Goal: Find specific page/section: Find specific page/section

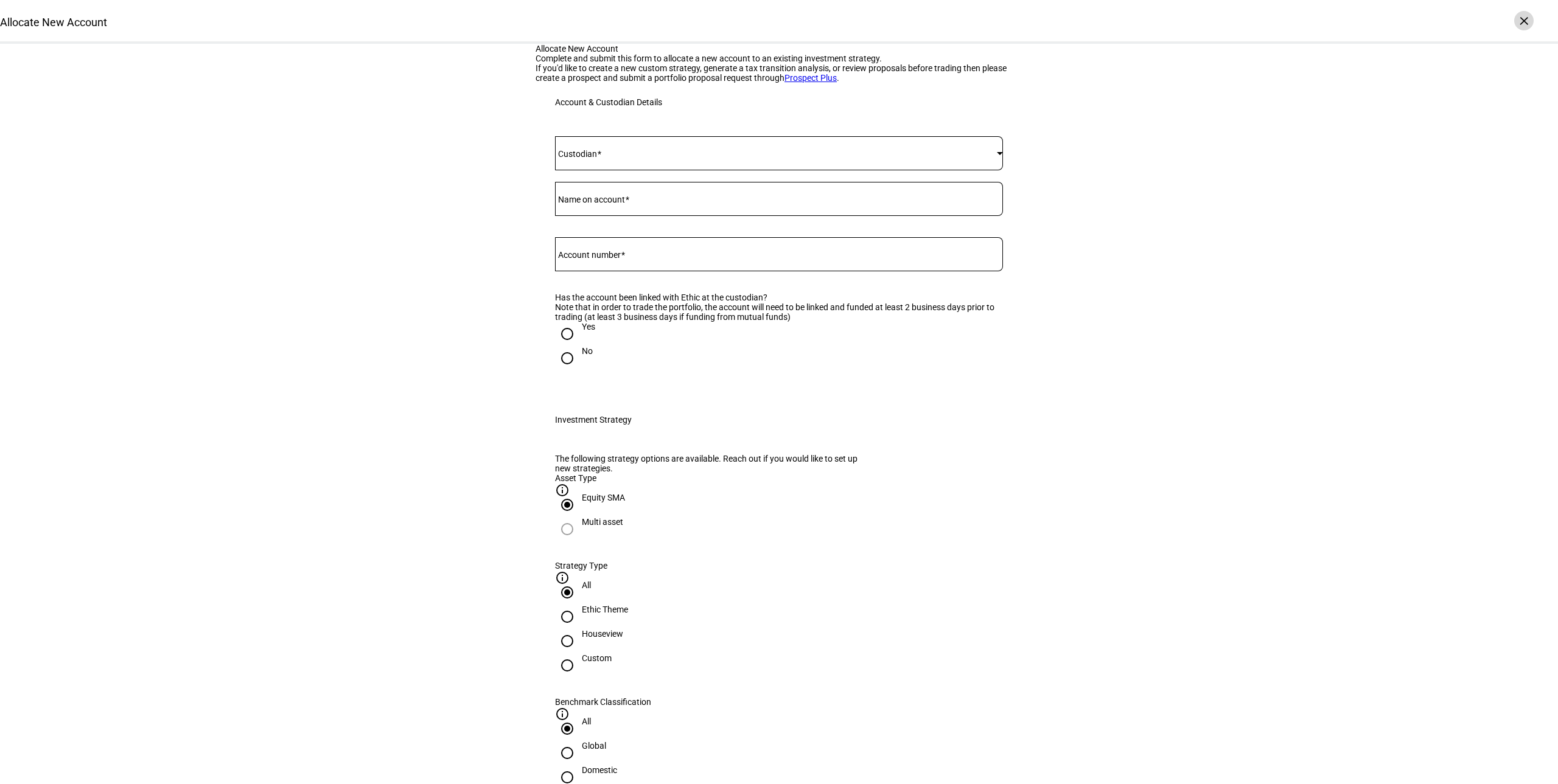
click at [1523, 21] on div "×" at bounding box center [1524, 20] width 19 height 19
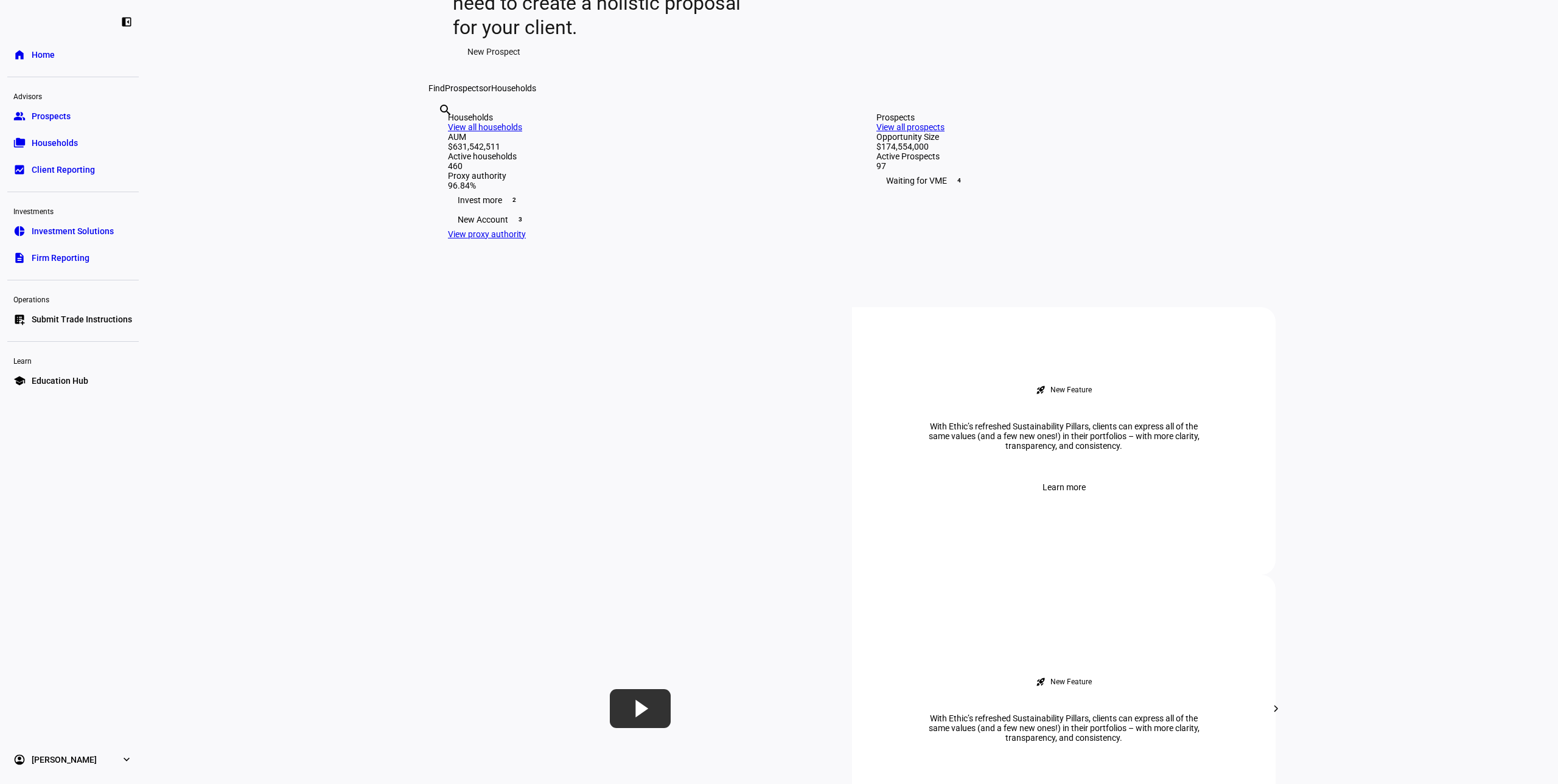
scroll to position [121, 0]
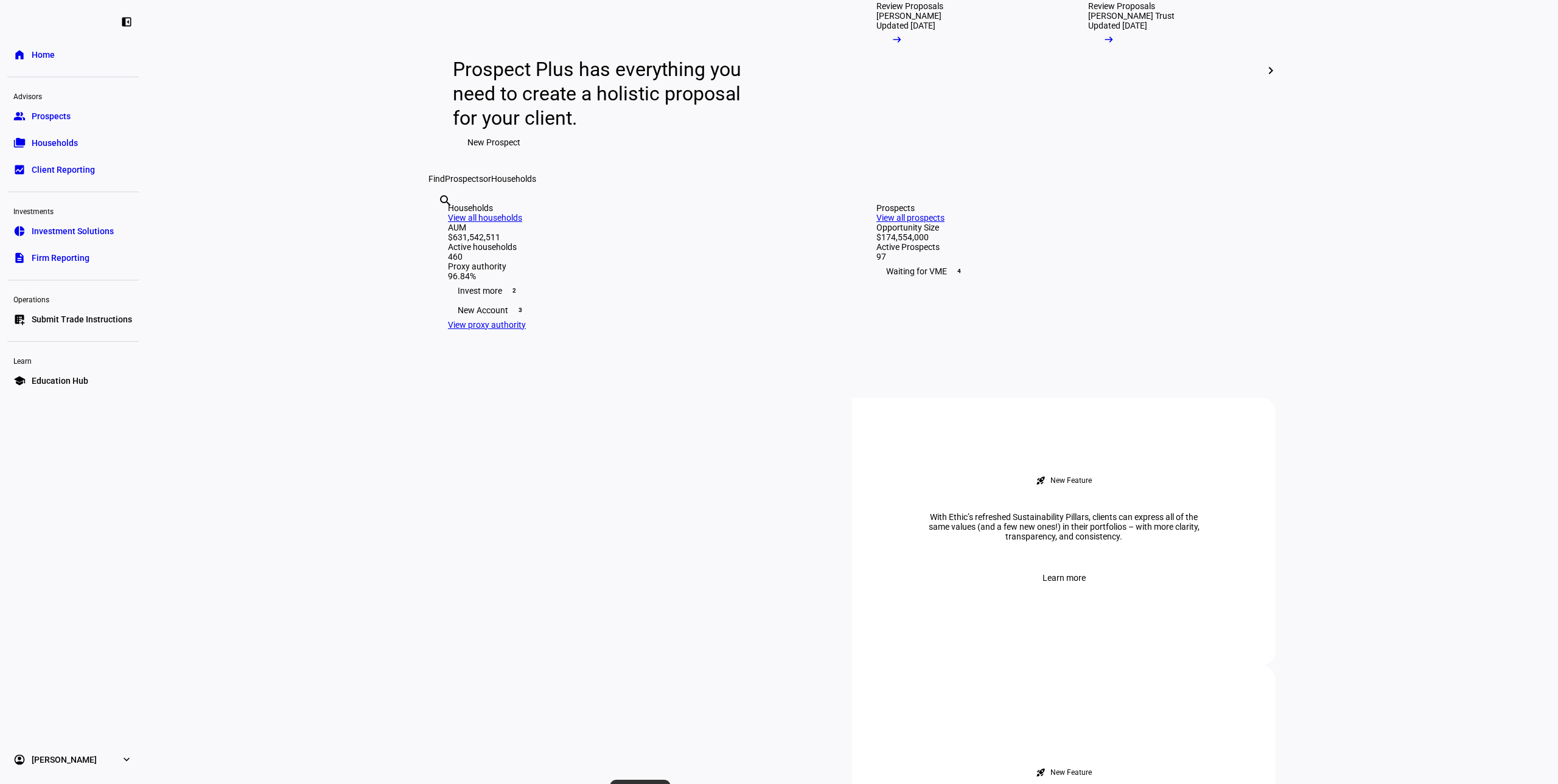
click at [440, 224] on input "text" at bounding box center [439, 217] width 3 height 14
type input "[PERSON_NAME]"
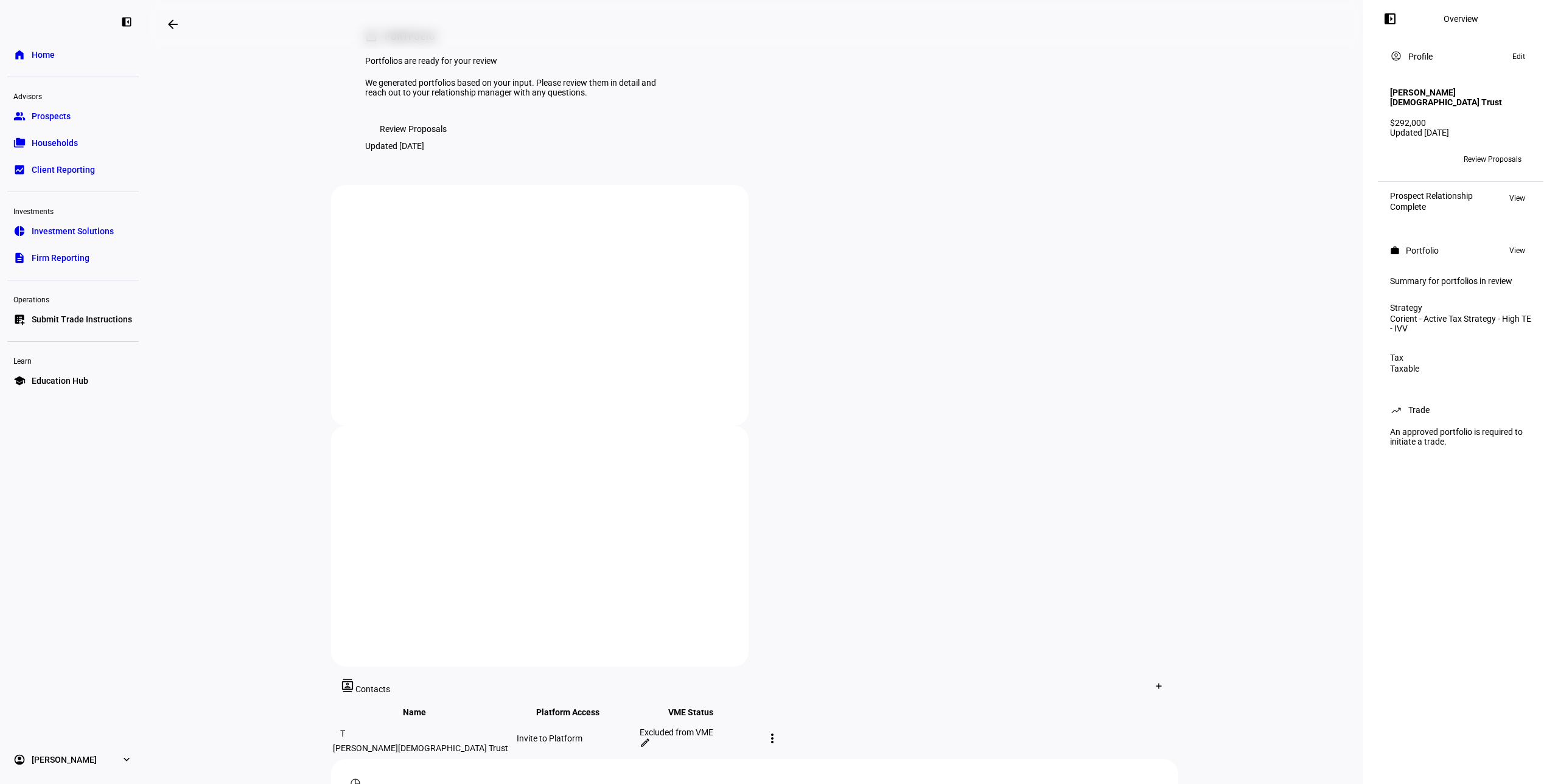
scroll to position [183, 0]
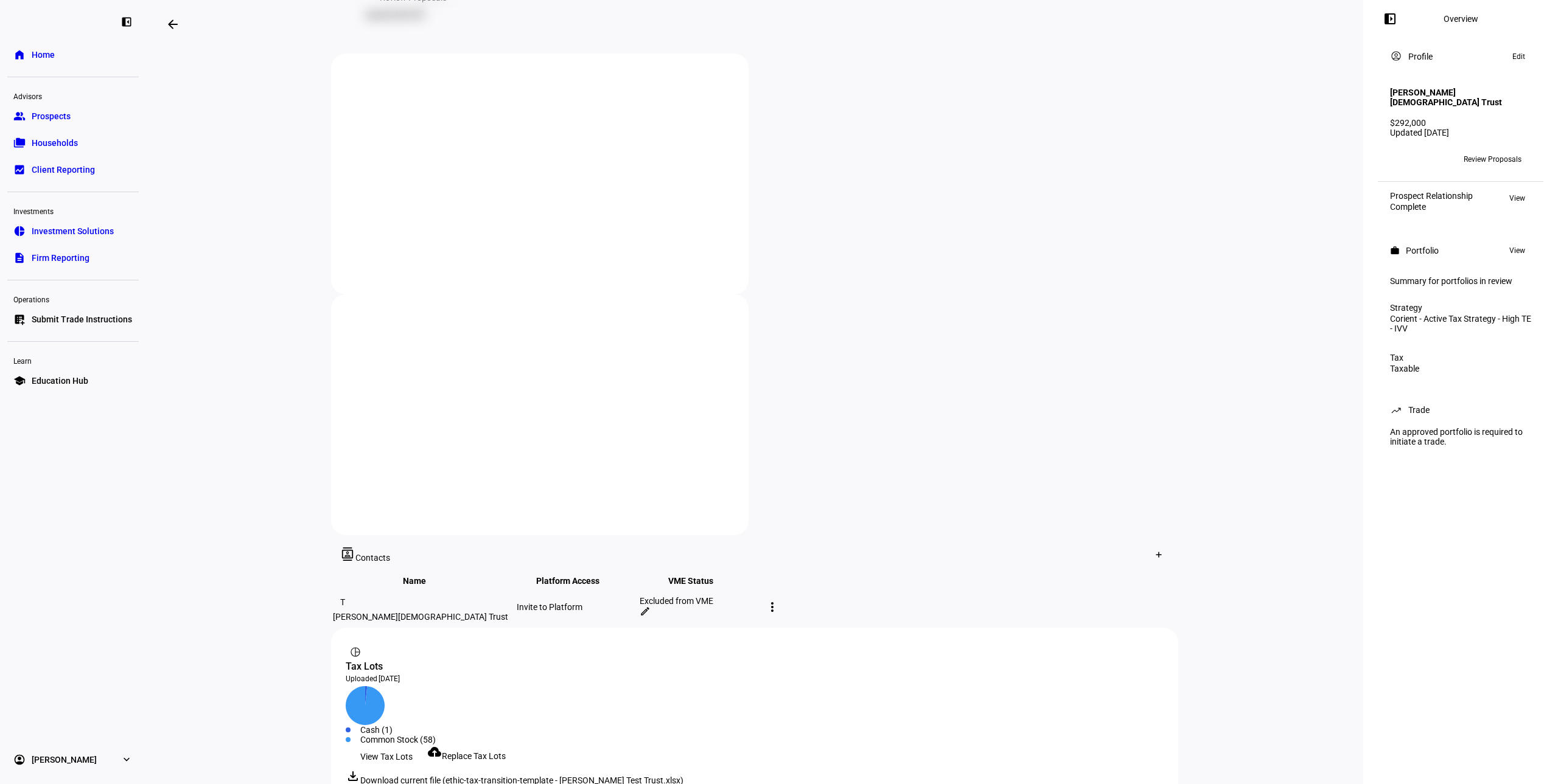
click at [89, 52] on link "home Home" at bounding box center [73, 54] width 131 height 24
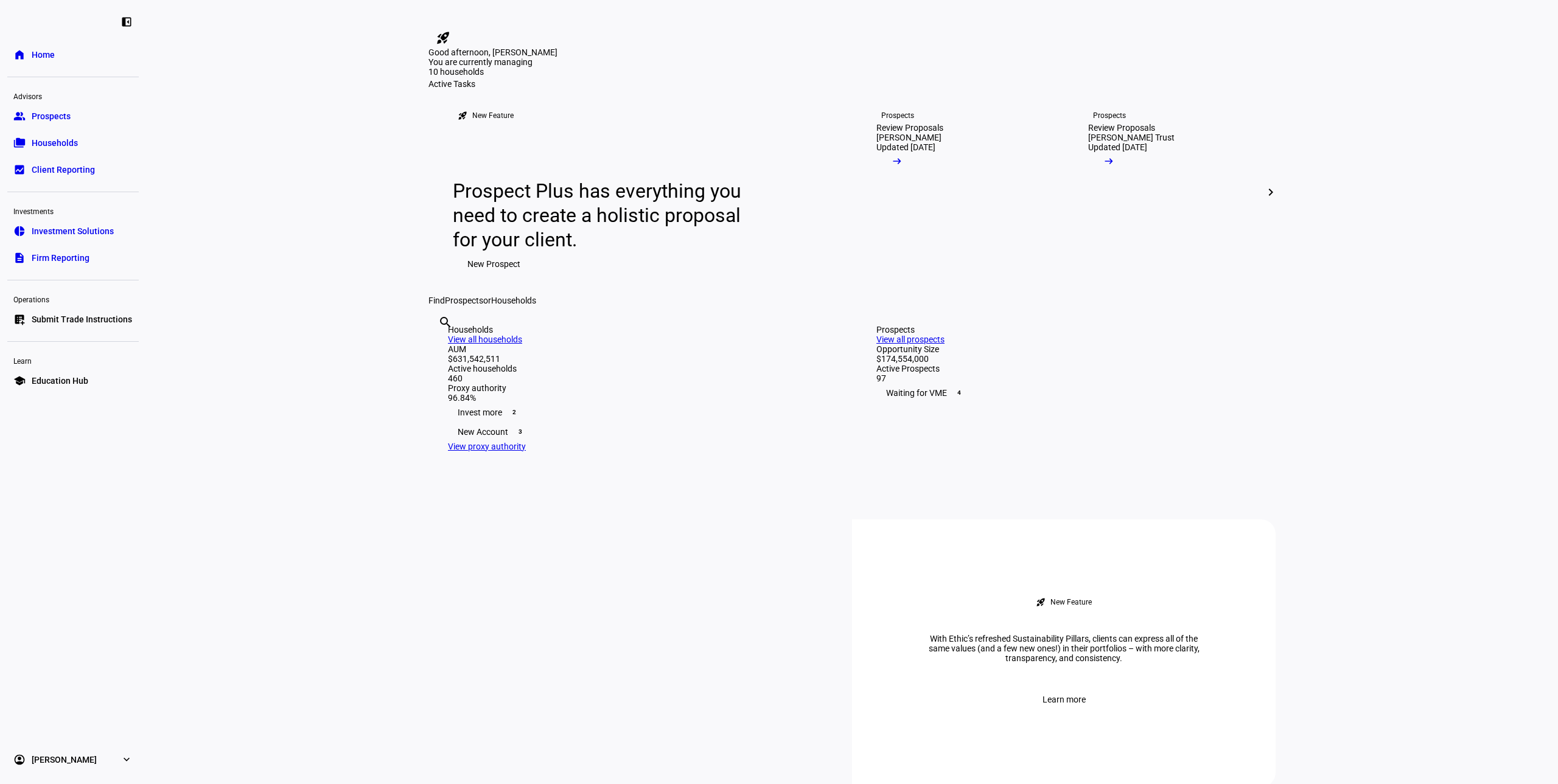
click at [440, 347] on input "text" at bounding box center [439, 338] width 3 height 14
click at [597, 305] on div "search [PERSON_NAME] clear group [PERSON_NAME][DEMOGRAPHIC_DATA] Trust Prospect" at bounding box center [852, 305] width 847 height 0
click at [440, 347] on input "[PERSON_NAME]" at bounding box center [439, 338] width 3 height 14
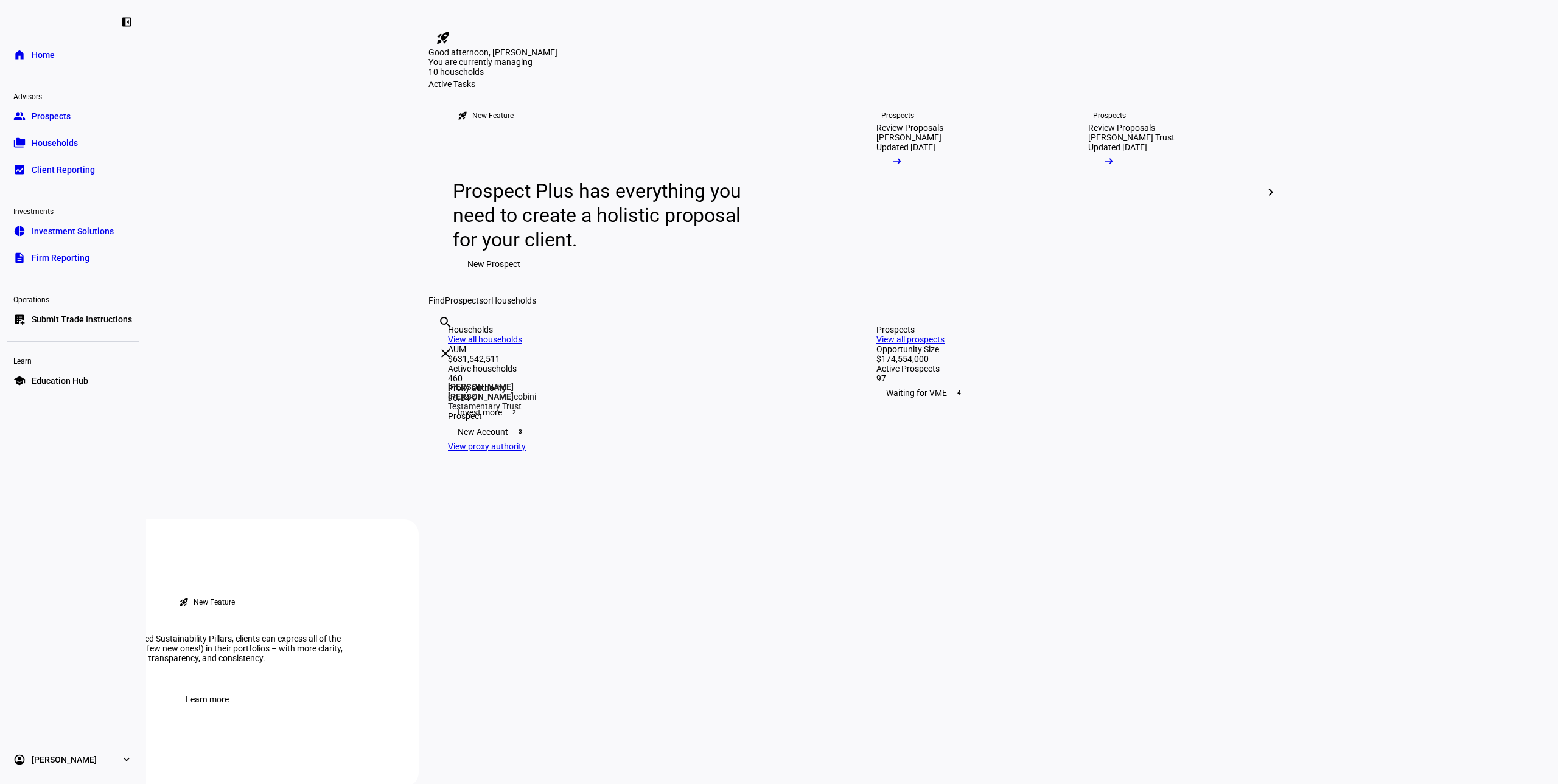
type input "[PERSON_NAME] [PERSON_NAME]"
click at [597, 305] on div "search [PERSON_NAME] ja clear group [PERSON_NAME] [PERSON_NAME] cobini Testamen…" at bounding box center [852, 305] width 847 height 0
click at [795, 345] on div "Households View all households" at bounding box center [638, 334] width 380 height 19
click at [522, 345] on link "View all households" at bounding box center [485, 339] width 74 height 10
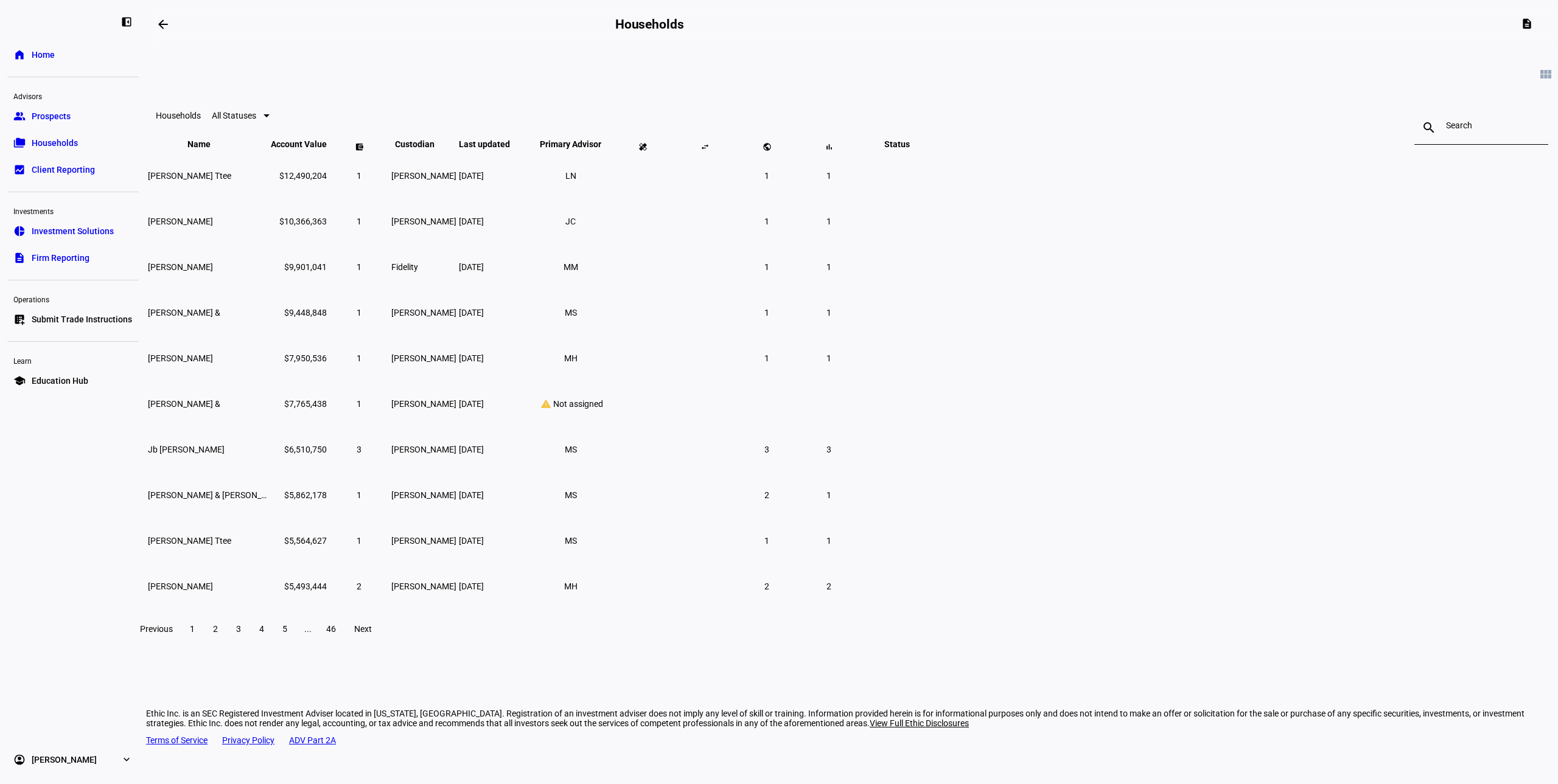
click at [1446, 130] on input at bounding box center [1481, 125] width 70 height 10
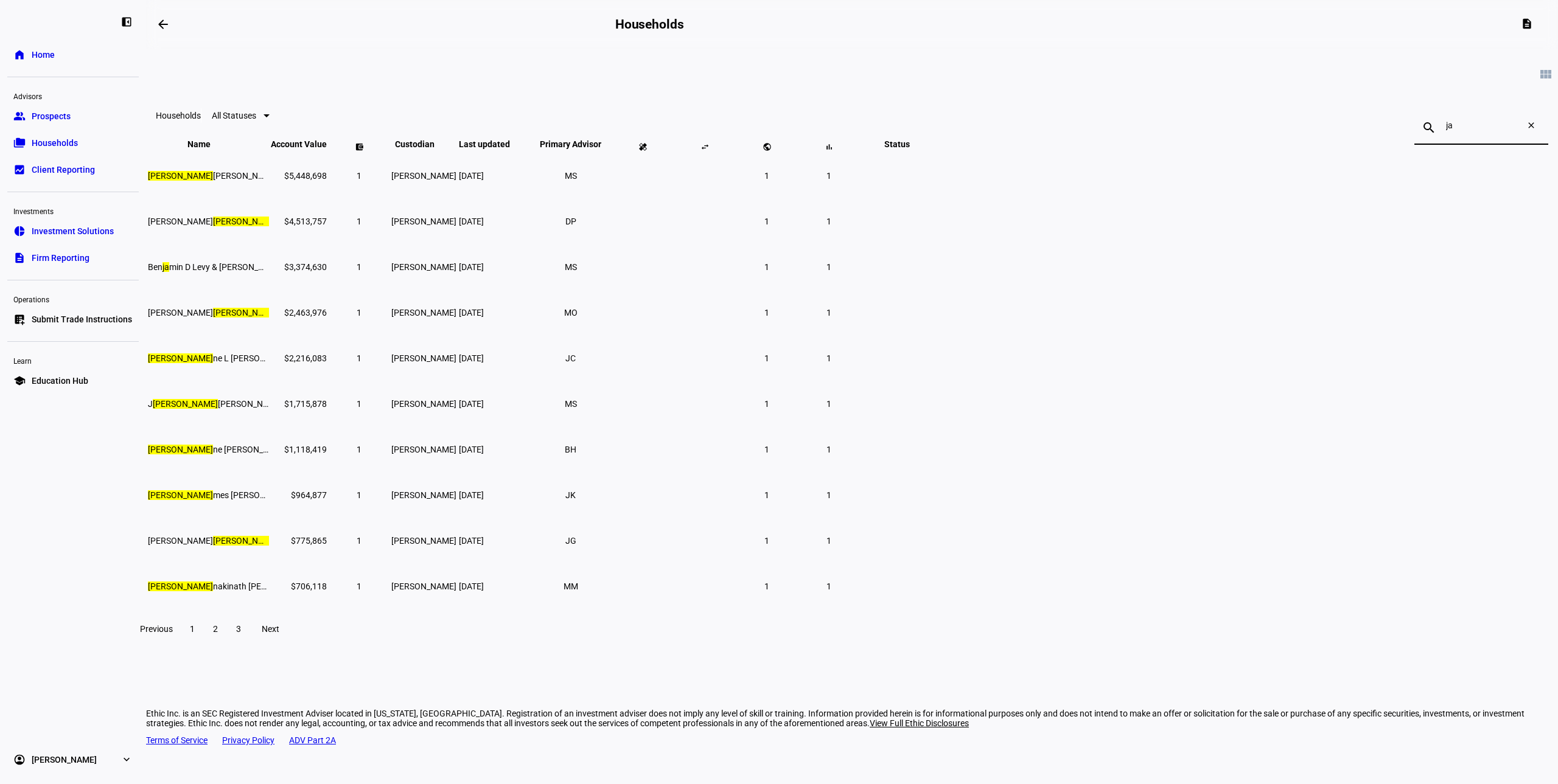
type input "j"
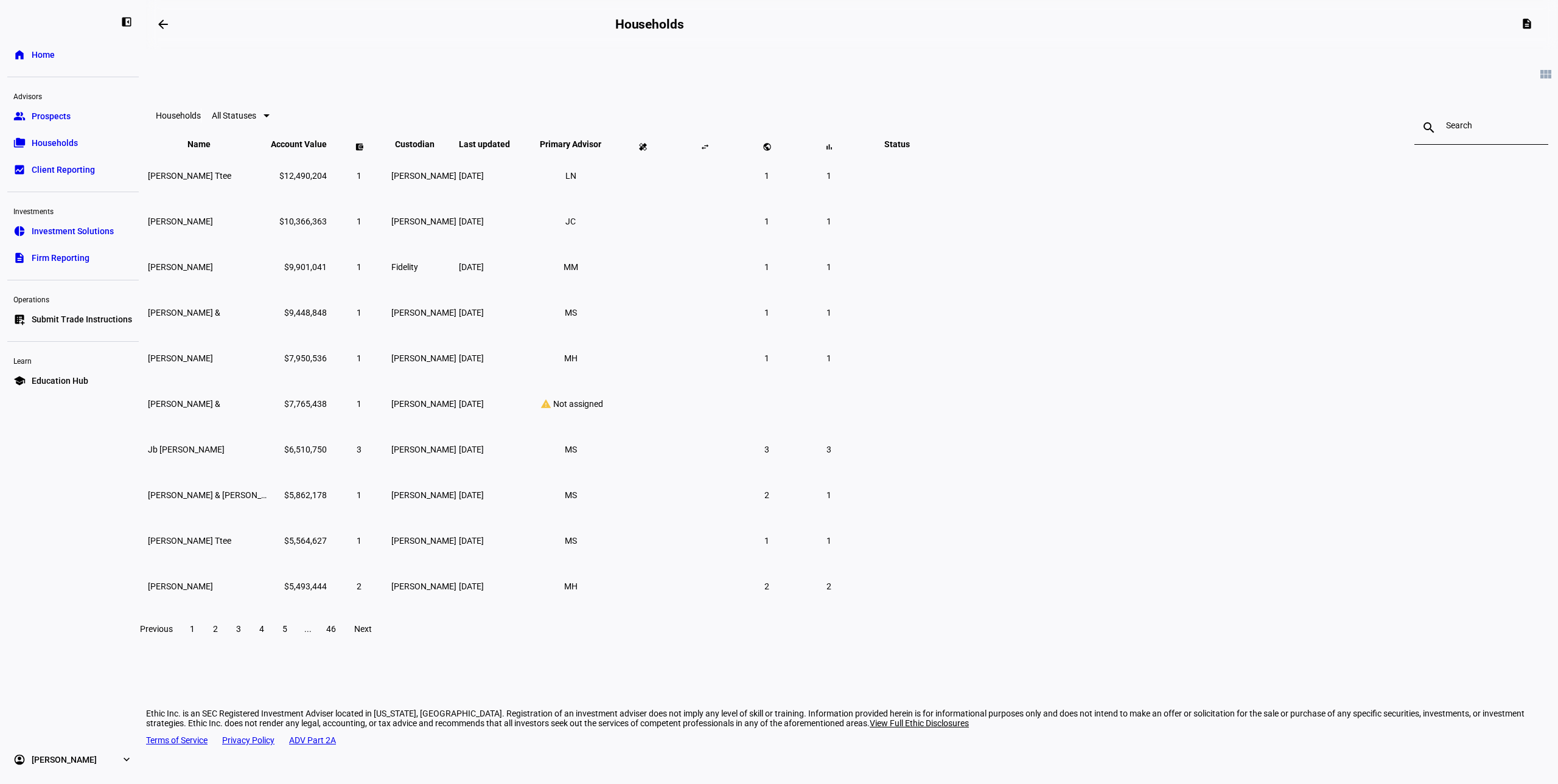
click at [1446, 130] on input at bounding box center [1481, 125] width 70 height 10
click at [38, 47] on link "home Home" at bounding box center [73, 54] width 131 height 24
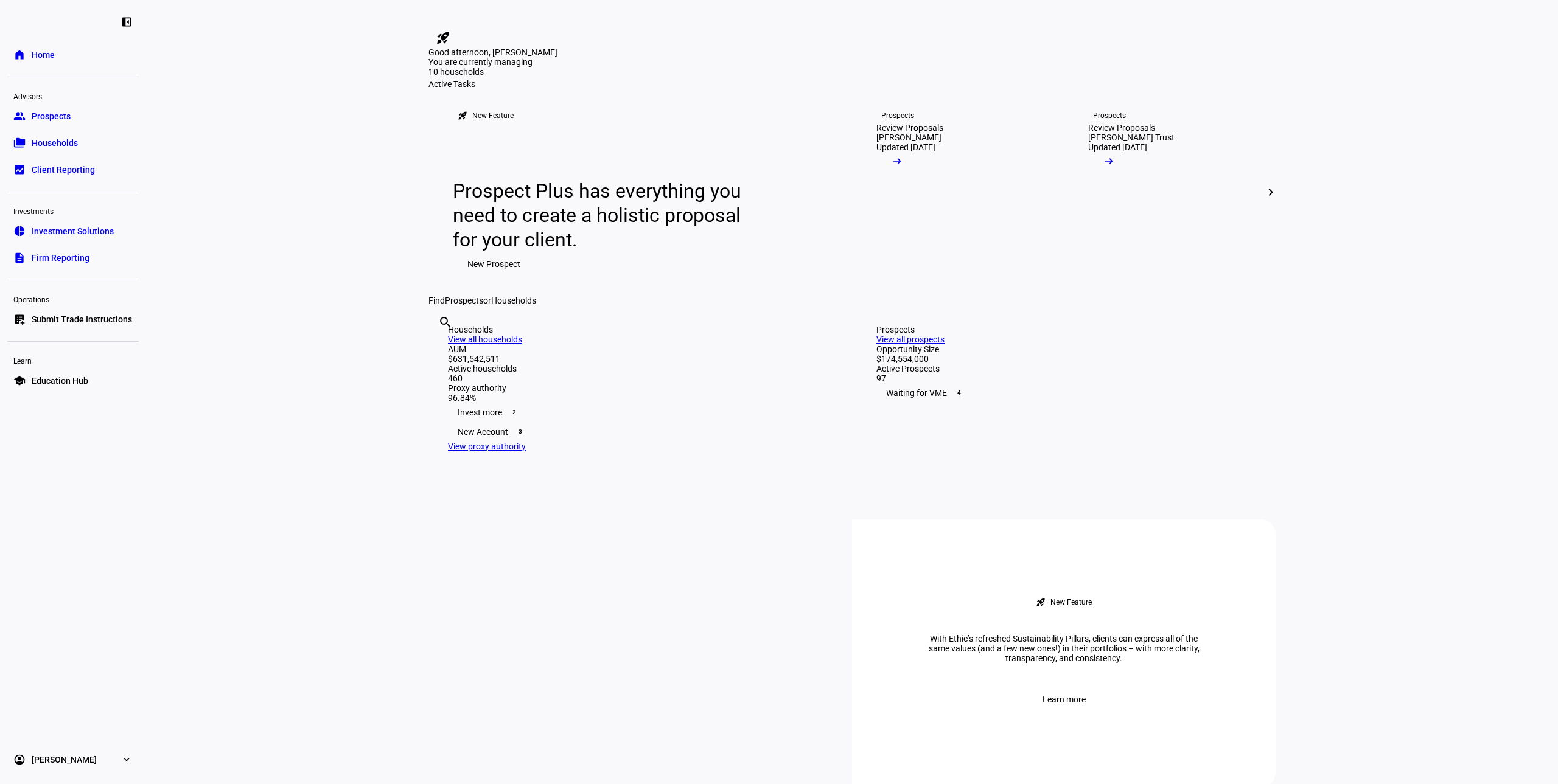
click at [440, 347] on input "text" at bounding box center [439, 338] width 3 height 14
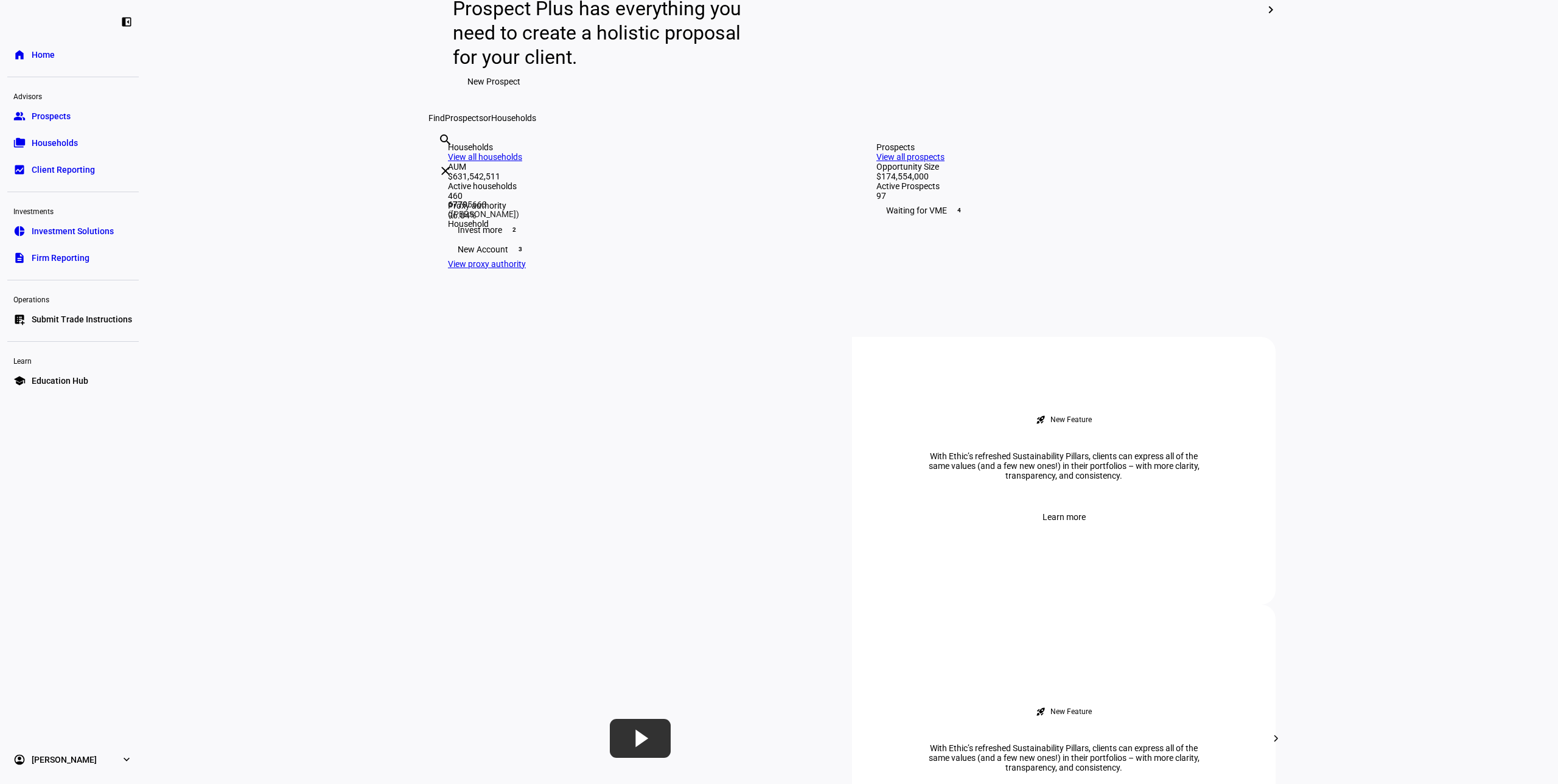
click at [440, 164] on input "6779" at bounding box center [439, 156] width 3 height 14
type input "6779"
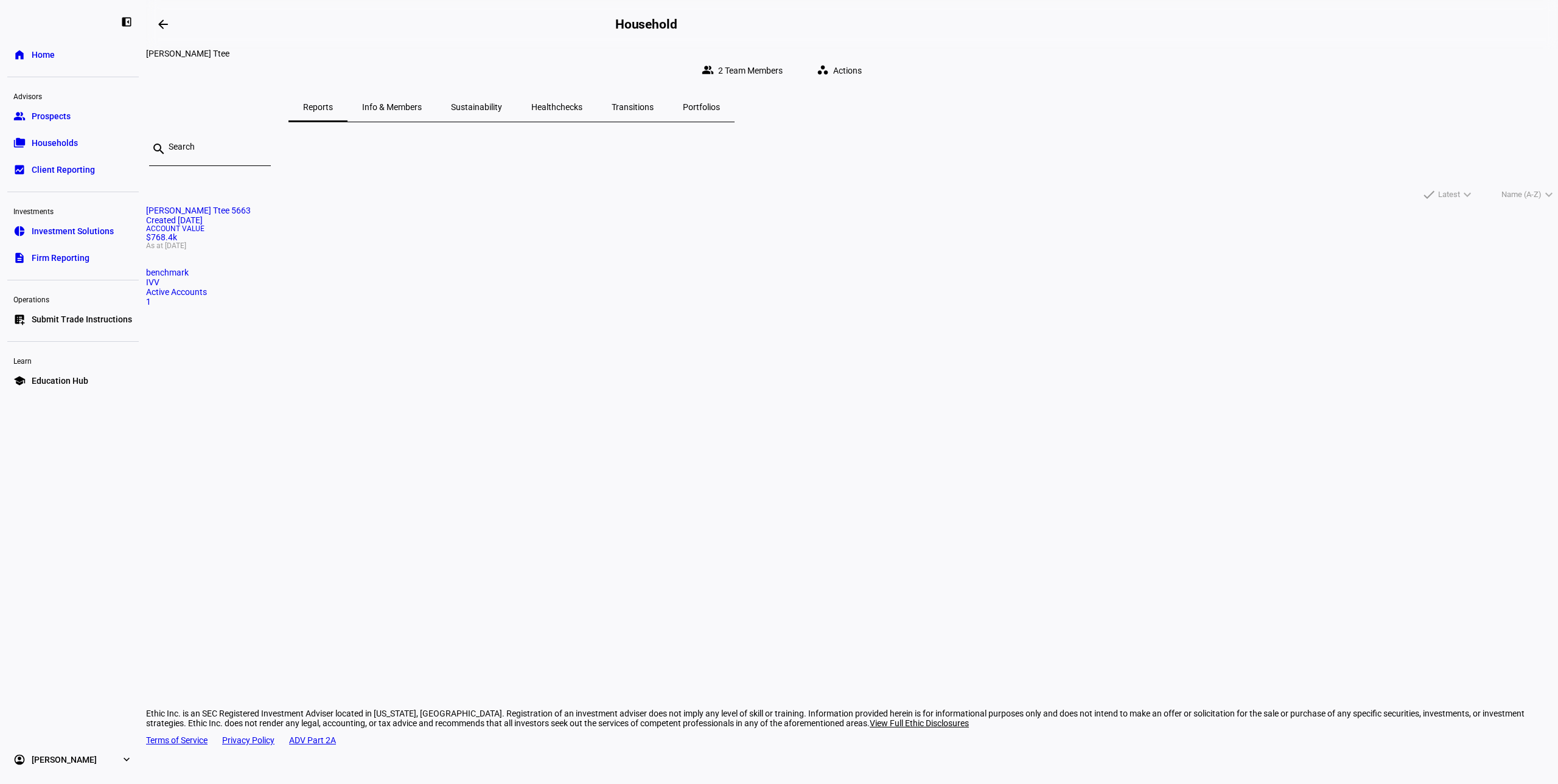
click at [600, 306] on mat-card "[PERSON_NAME] Ttee 5663 Created [DATE] Account Value $768.4k As at [DATE] bench…" at bounding box center [853, 256] width 1413 height 101
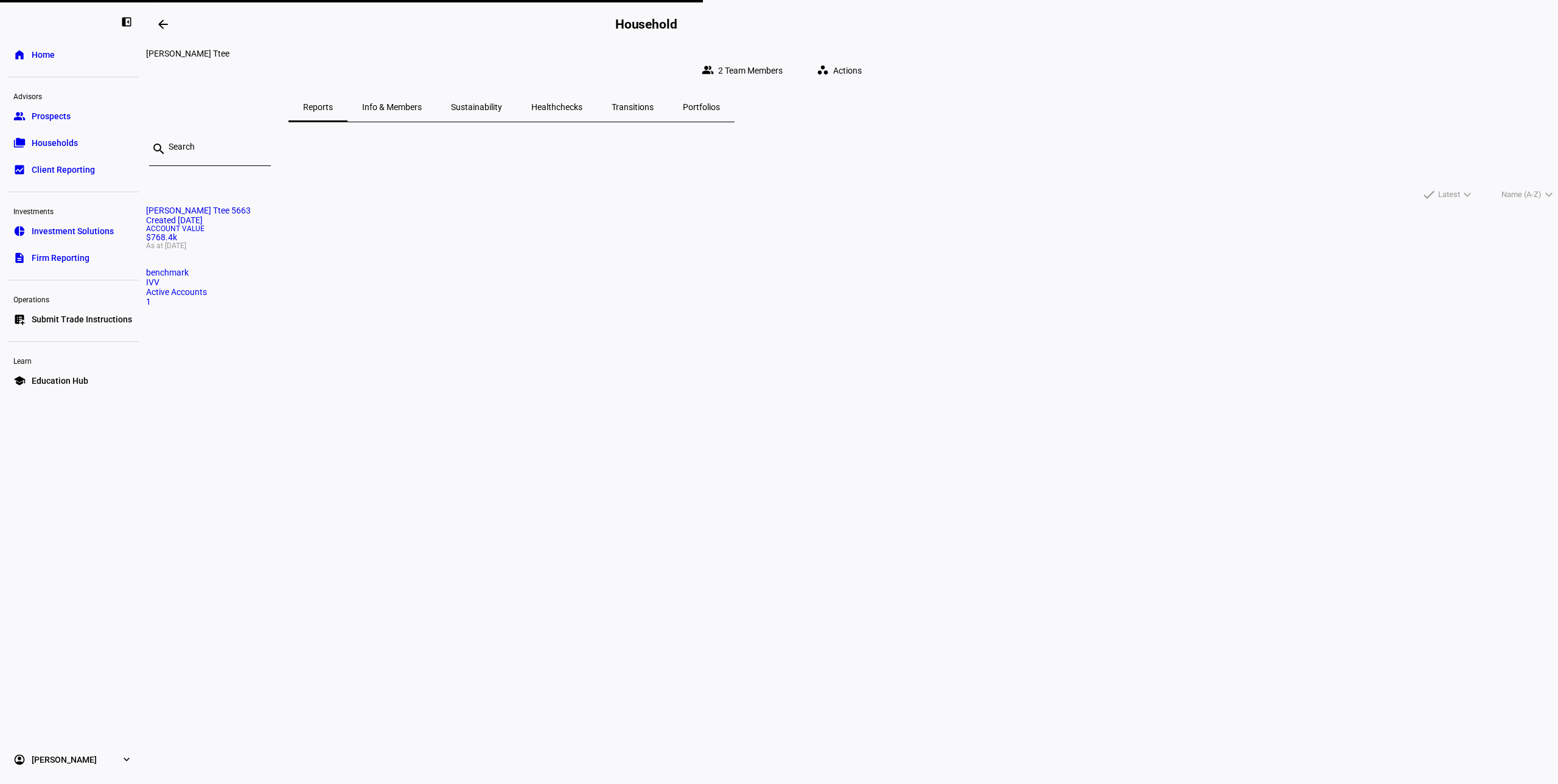
click at [671, 225] on mat-card-title "[PERSON_NAME] Ttee 5663 Created [DATE]" at bounding box center [853, 216] width 1413 height 19
click at [633, 249] on div "Account Value $768.4k As at [DATE]" at bounding box center [853, 237] width 1413 height 24
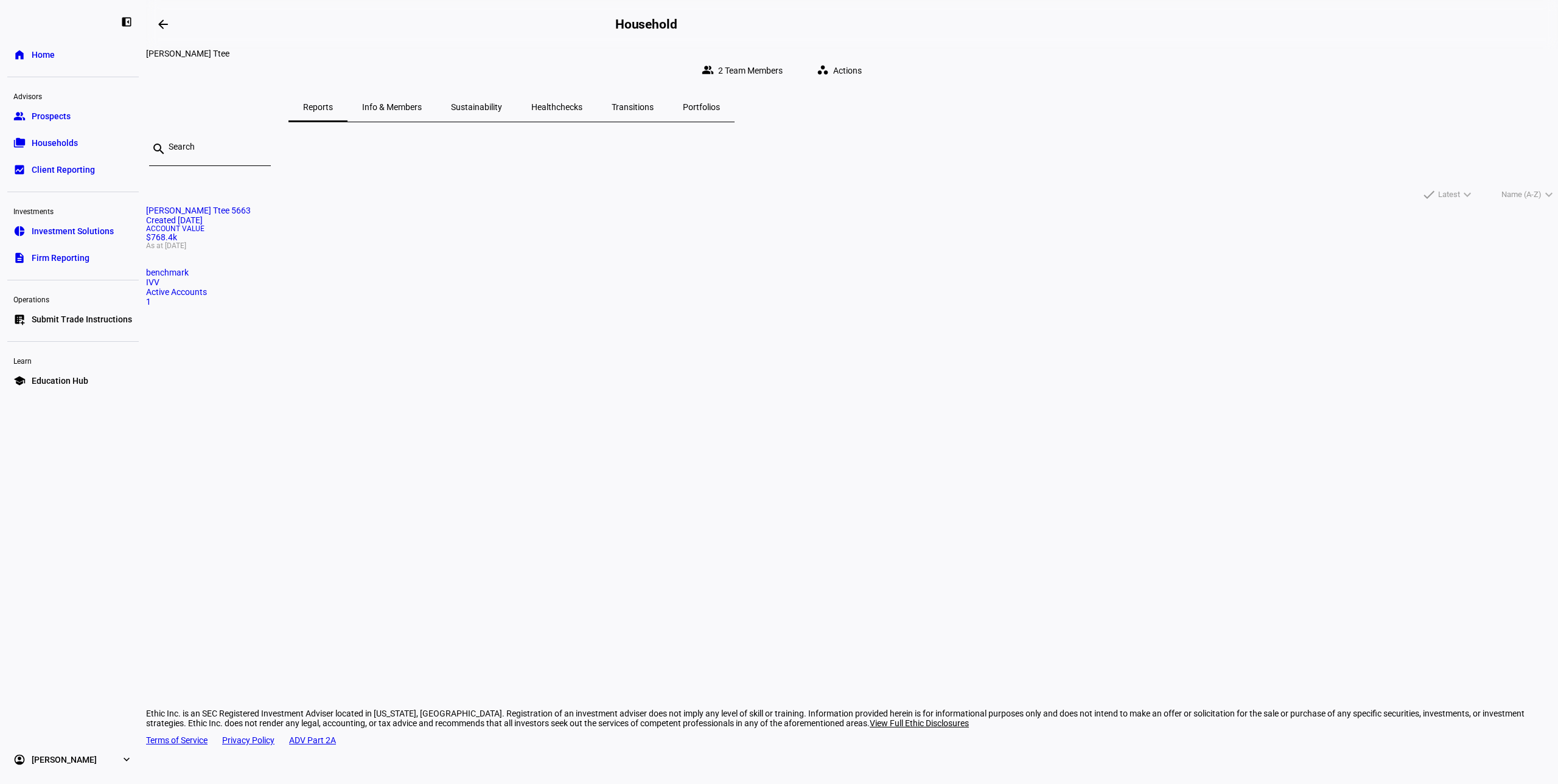
click at [637, 249] on div "Account Value $768.4k As at [DATE]" at bounding box center [853, 237] width 1413 height 24
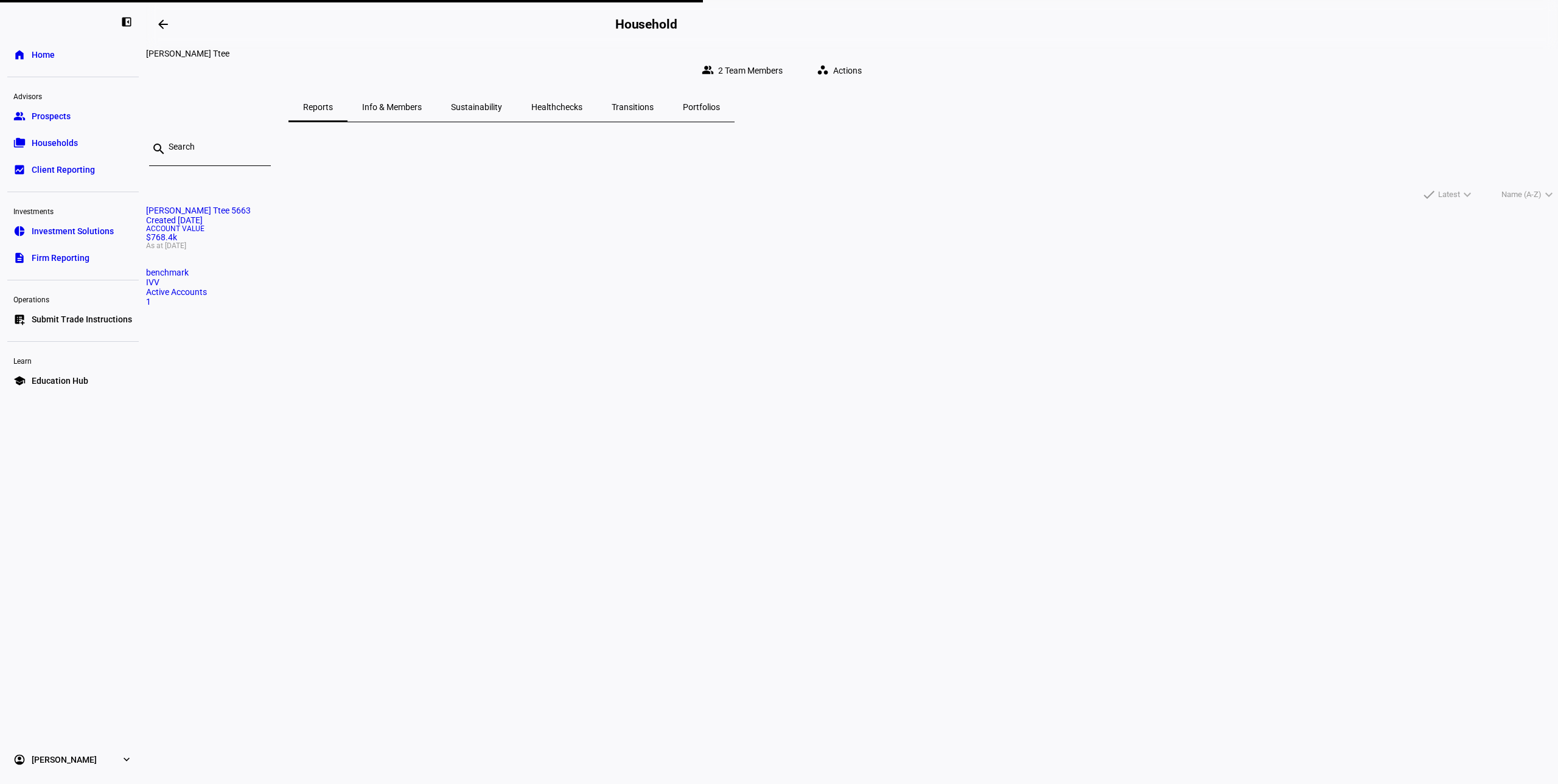
drag, startPoint x: 958, startPoint y: 329, endPoint x: 964, endPoint y: 319, distance: 11.7
click at [962, 329] on div "[PERSON_NAME] Ttee 5663 Created [DATE] Account Value $768.4k As at [DATE] bench…" at bounding box center [853, 269] width 1413 height 125
